Goal: Ask a question

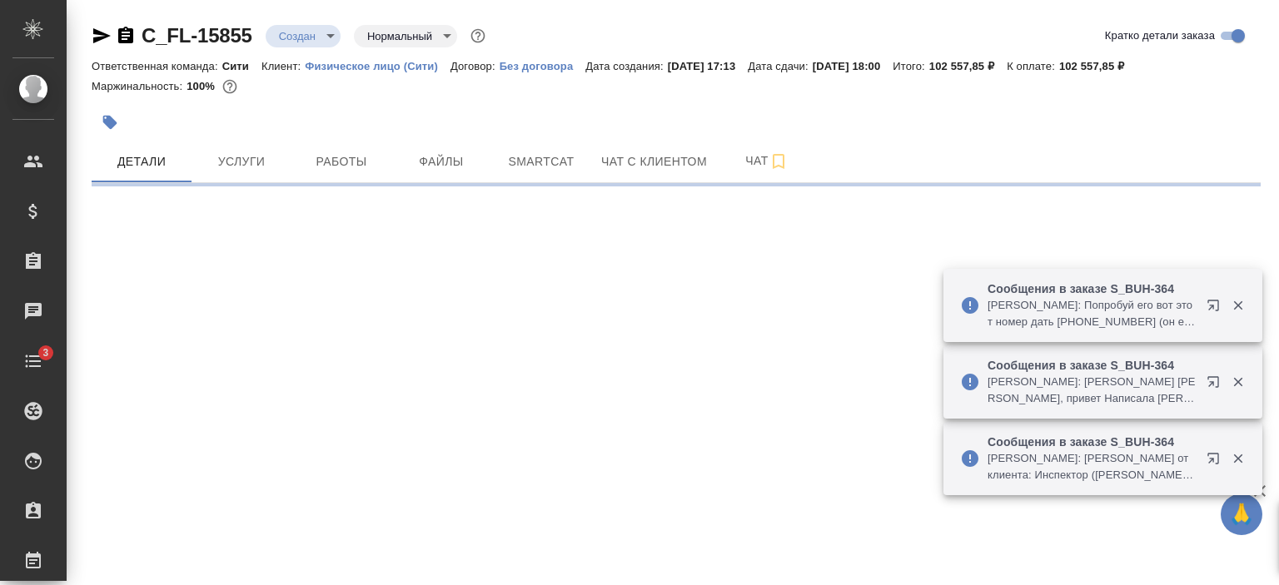
select select "RU"
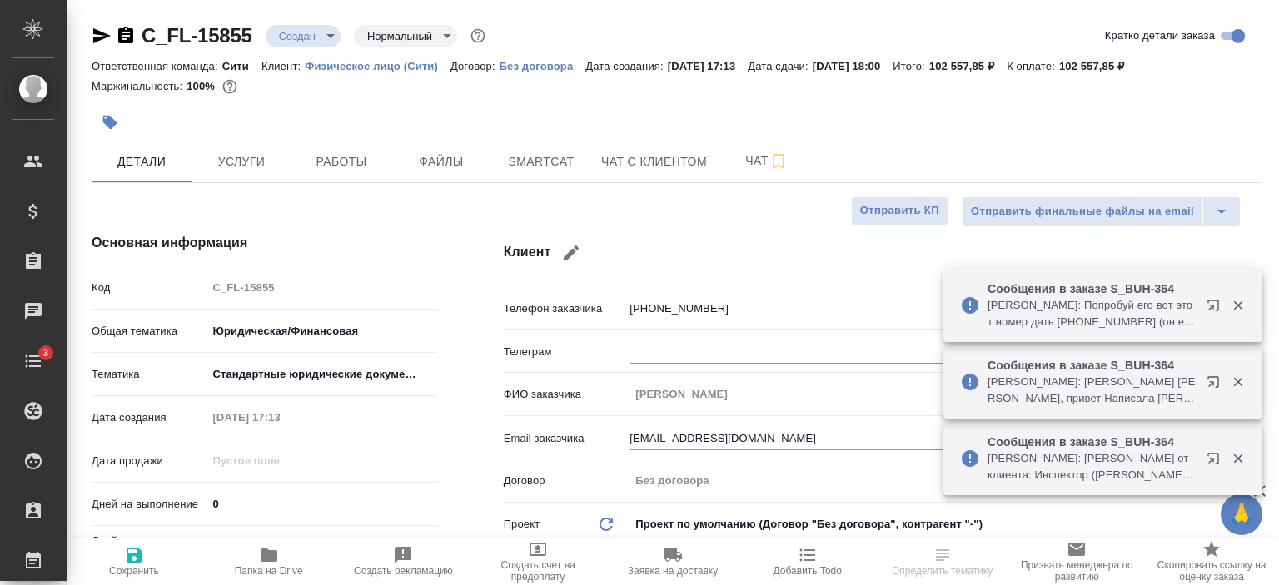
type textarea "x"
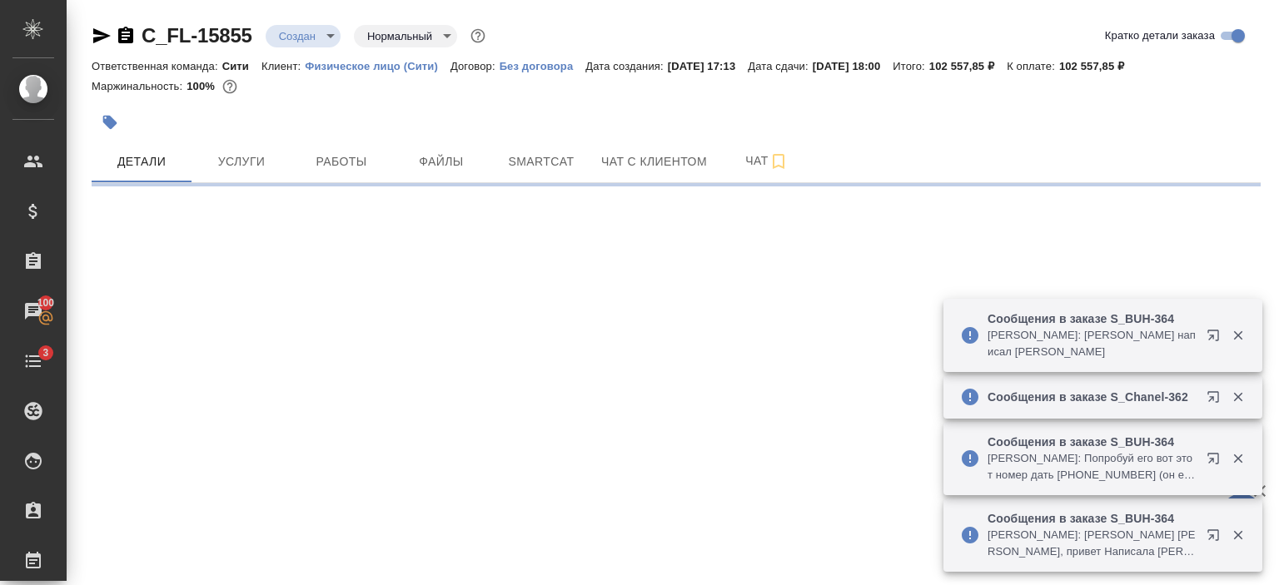
select select "RU"
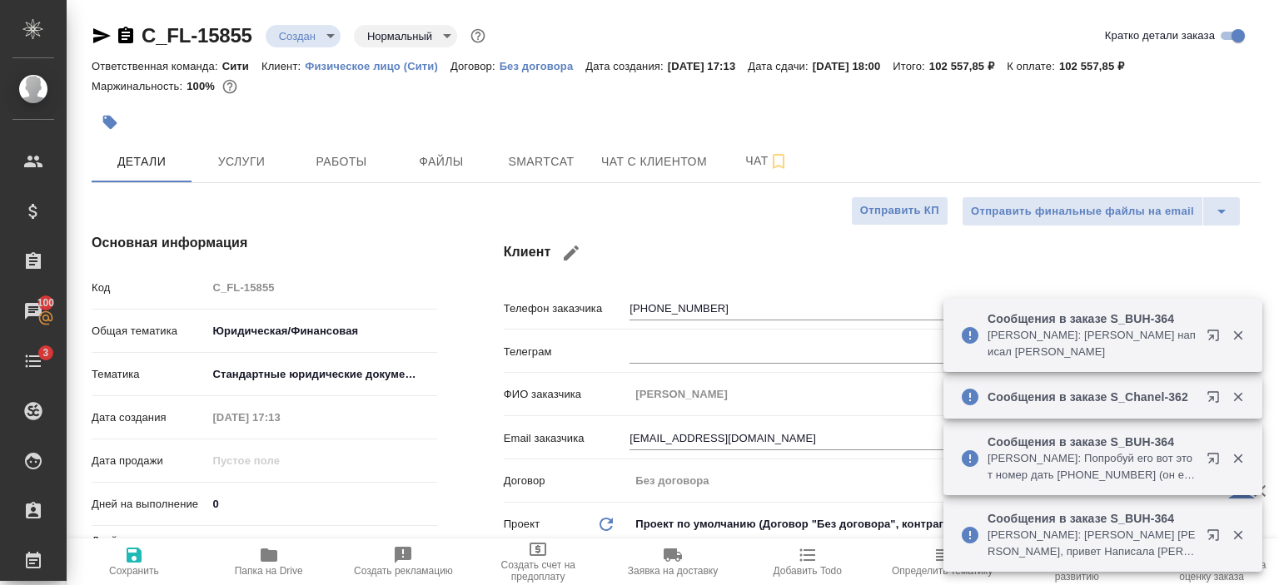
type textarea "x"
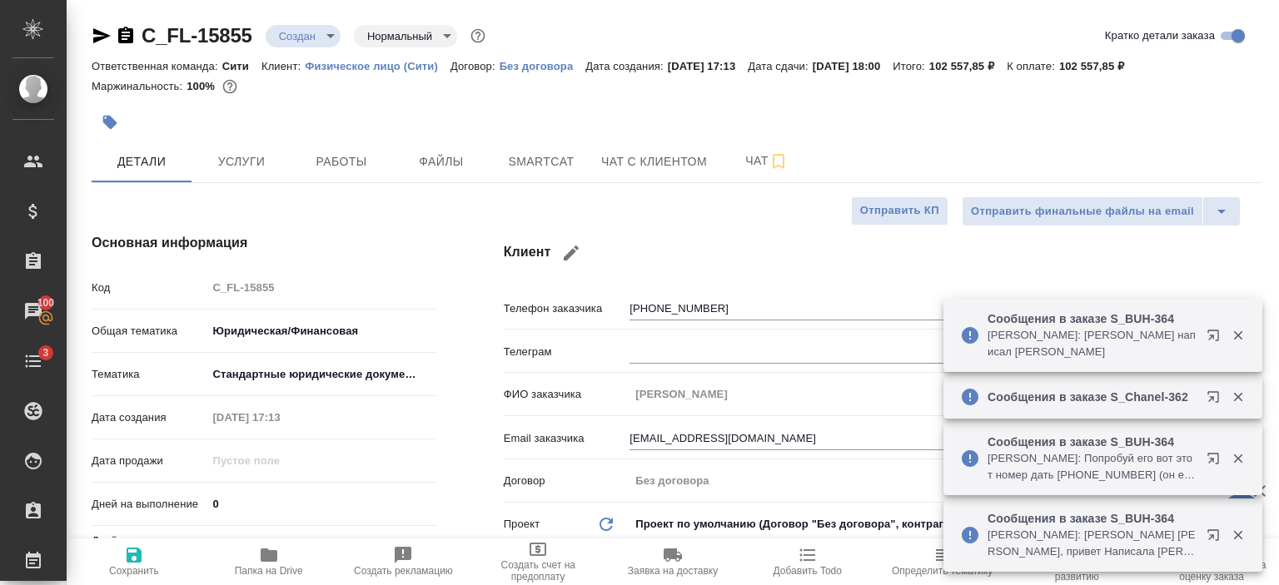
type textarea "x"
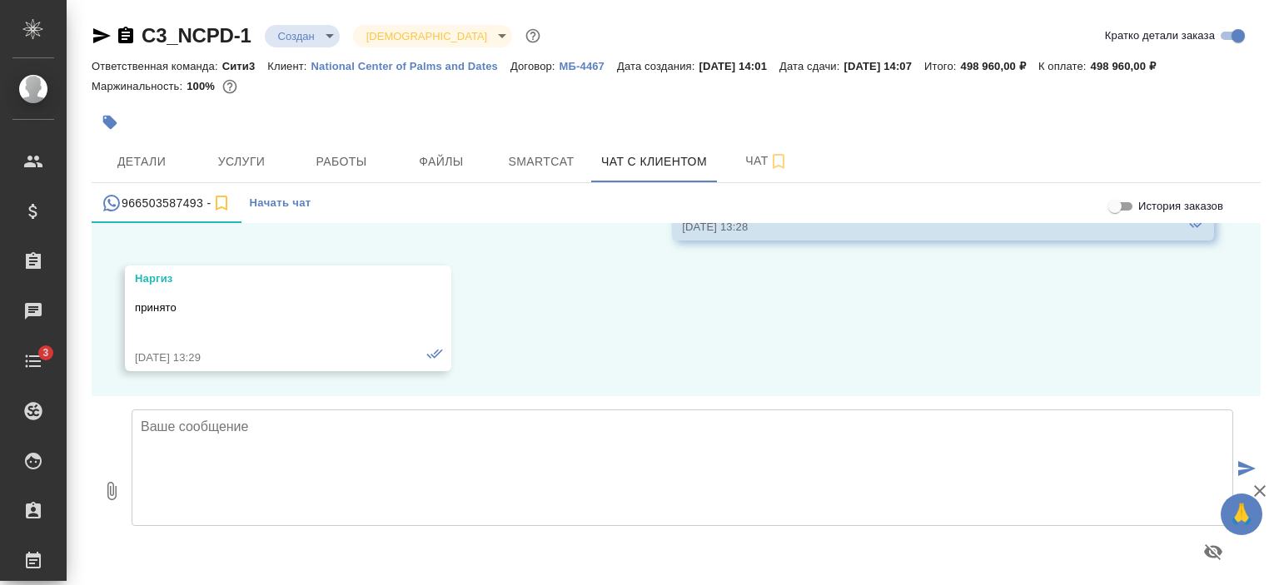
scroll to position [4650, 0]
click at [313, 459] on textarea at bounding box center [683, 468] width 1102 height 117
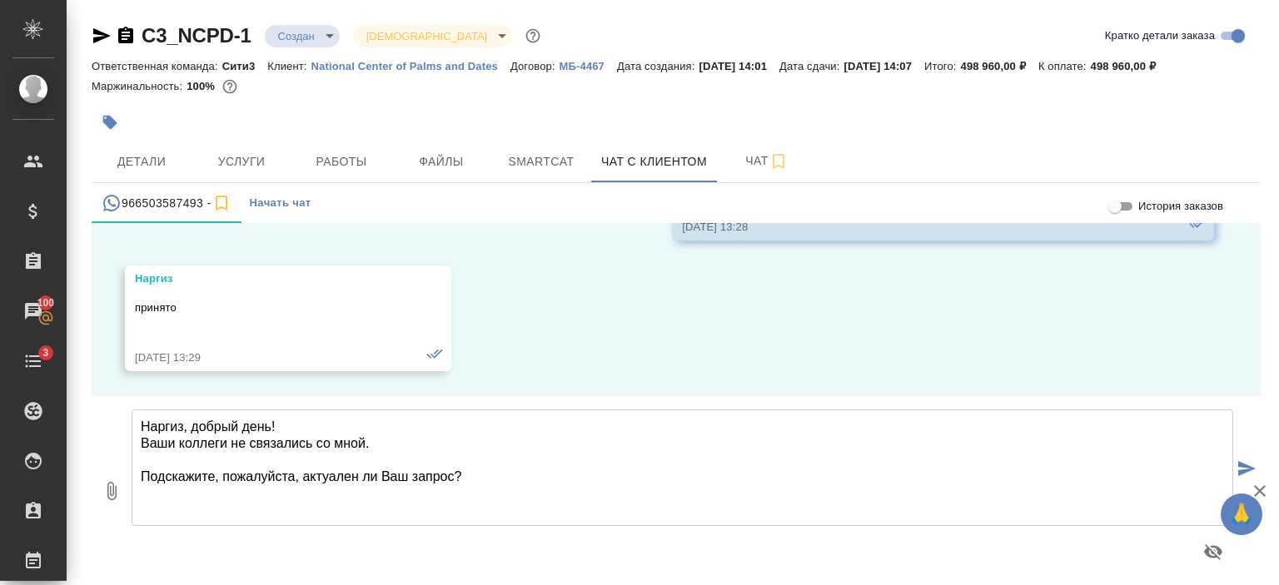
type textarea "Наргиз, добрый день! Ваши коллеги не связались со мной. Подскажите, пожалуйста,…"
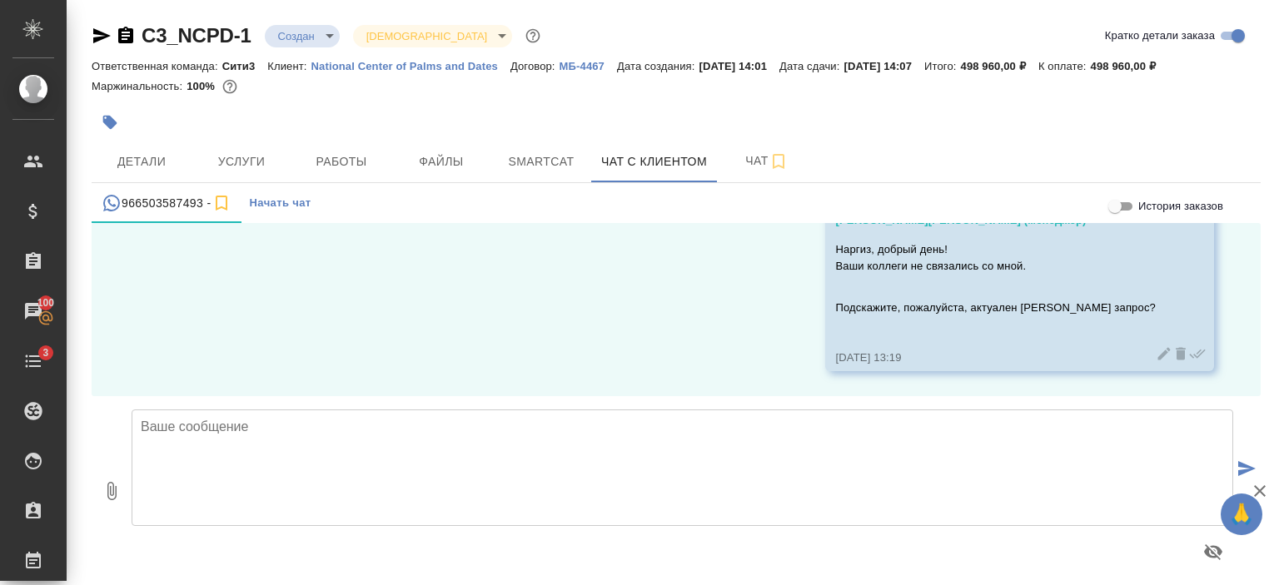
scroll to position [4911, 0]
